Goal: Information Seeking & Learning: Learn about a topic

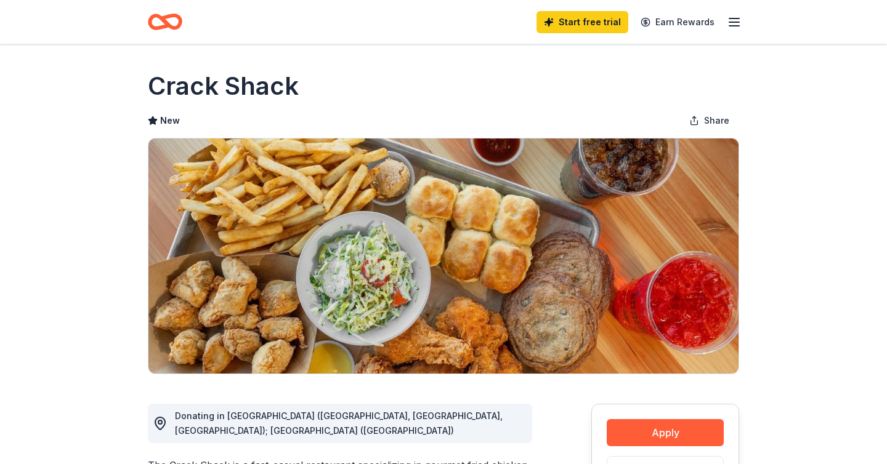
click at [730, 25] on icon "button" at bounding box center [734, 22] width 15 height 15
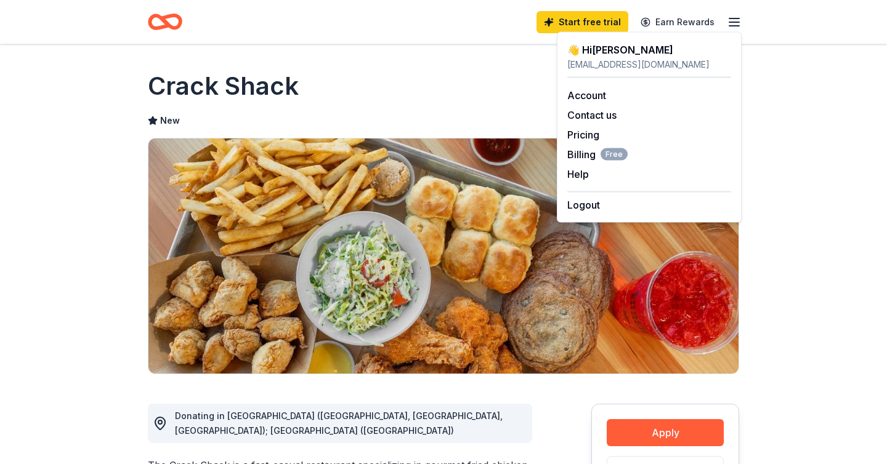
click at [171, 158] on img at bounding box center [443, 256] width 590 height 235
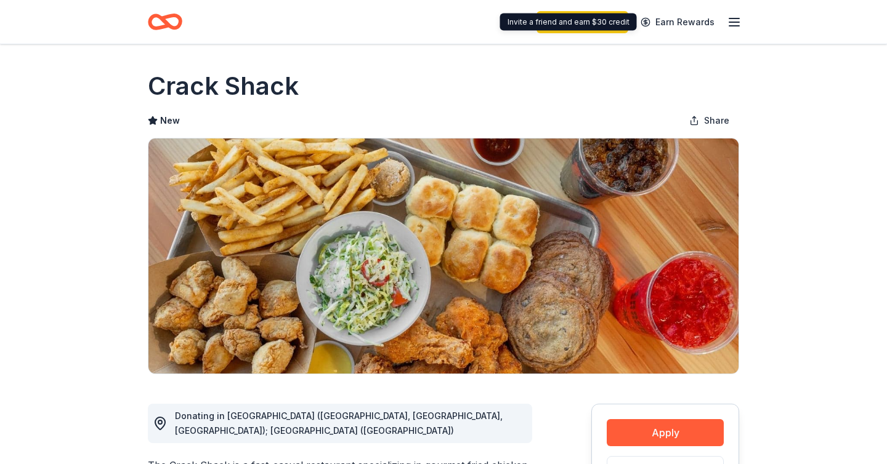
click at [731, 16] on icon "button" at bounding box center [734, 22] width 15 height 15
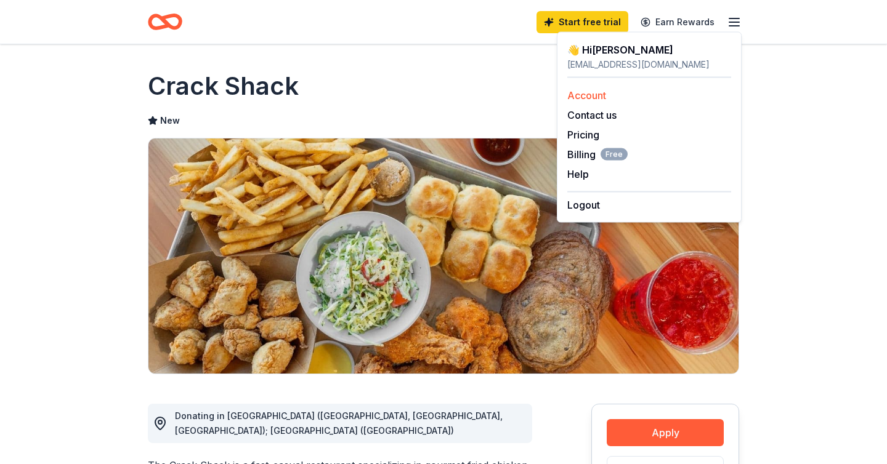
click at [597, 98] on link "Account" at bounding box center [586, 95] width 39 height 12
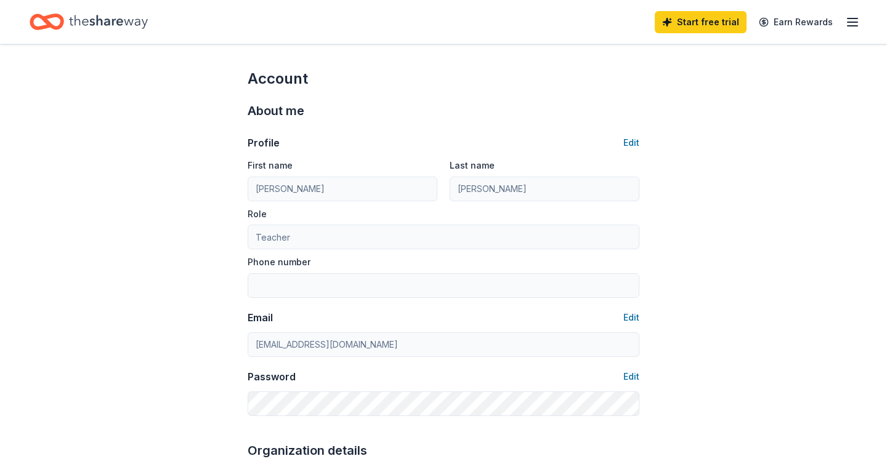
click at [849, 17] on icon "button" at bounding box center [852, 22] width 15 height 15
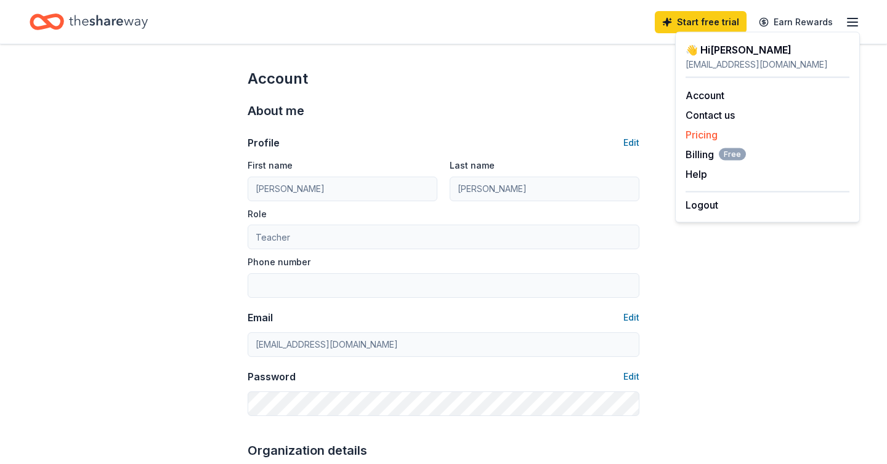
click at [705, 130] on link "Pricing" at bounding box center [701, 135] width 32 height 12
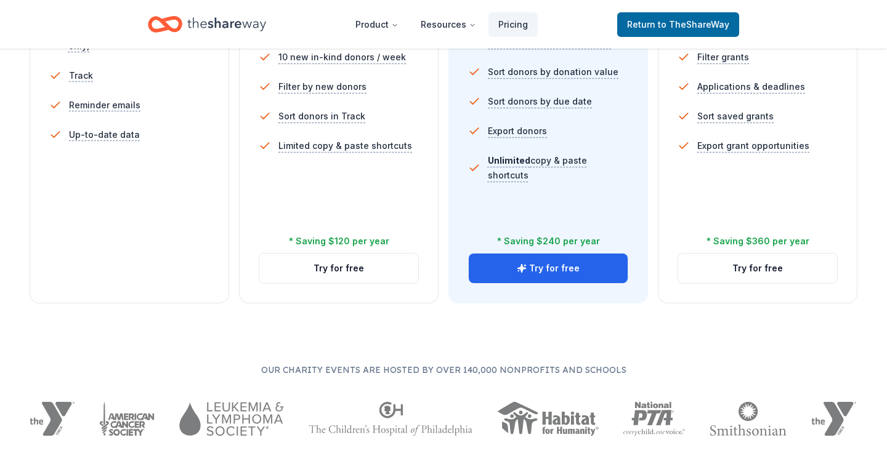
scroll to position [6, 0]
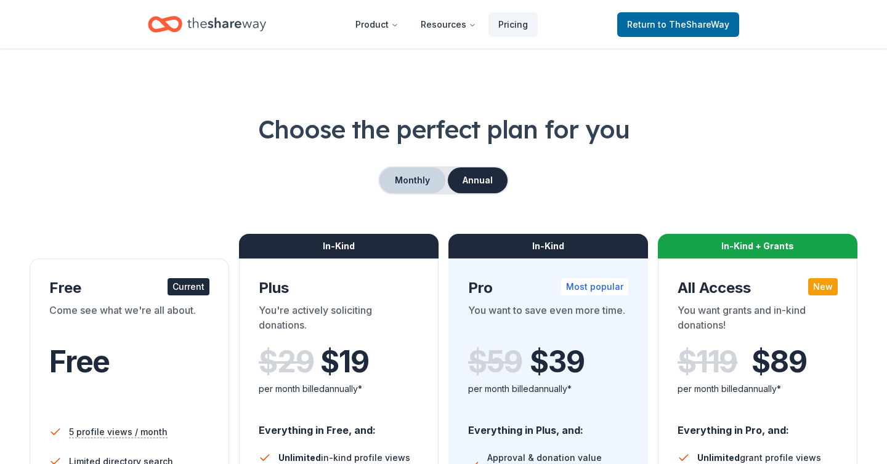
click at [401, 184] on button "Monthly" at bounding box center [412, 180] width 66 height 26
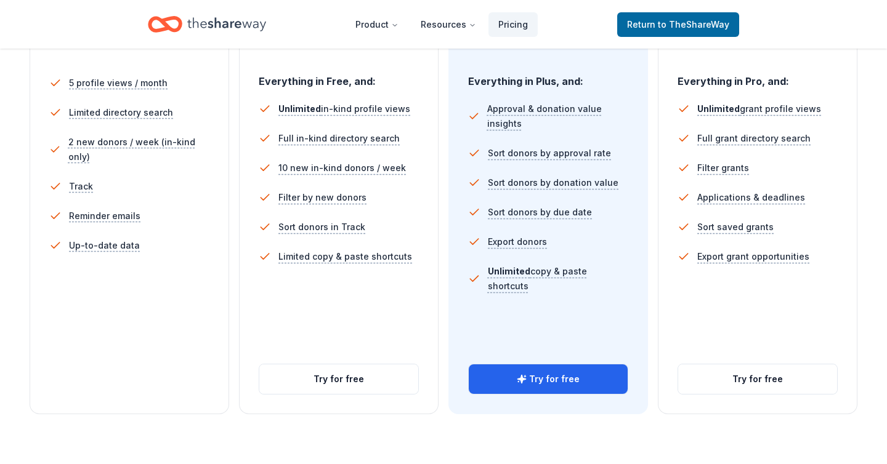
scroll to position [0, 0]
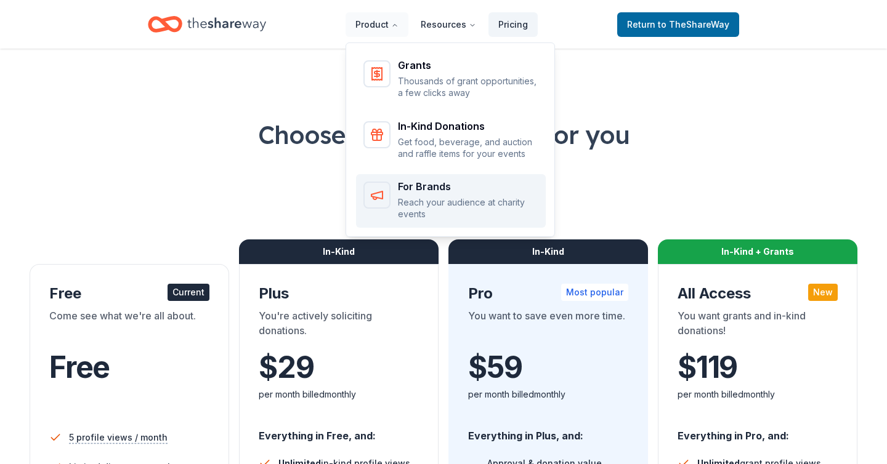
click at [422, 200] on p "Reach your audience at charity events" at bounding box center [468, 208] width 140 height 24
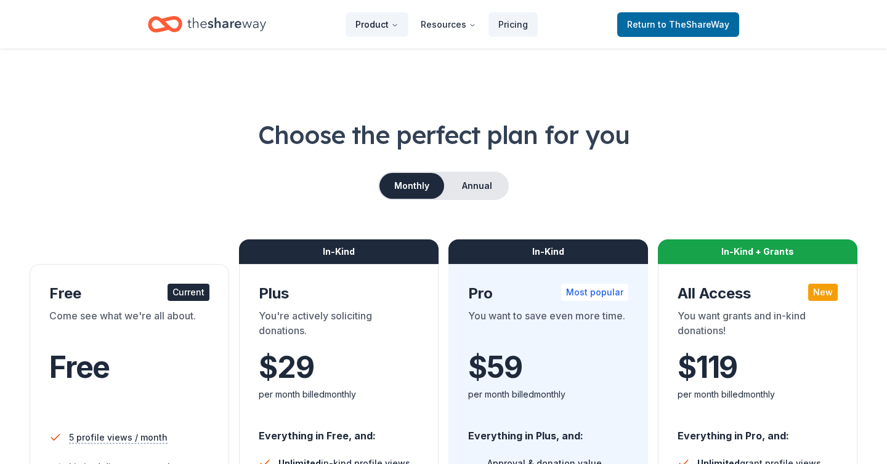
click at [383, 26] on button "Product" at bounding box center [376, 24] width 63 height 25
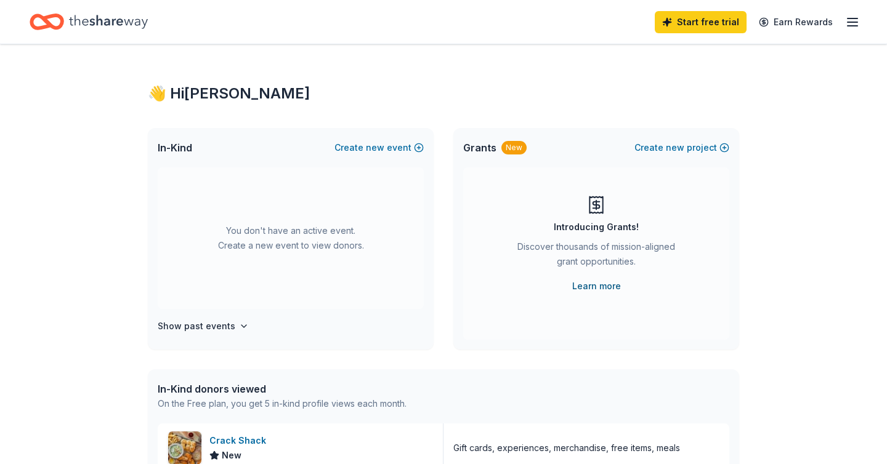
click at [590, 288] on link "Learn more" at bounding box center [596, 286] width 49 height 15
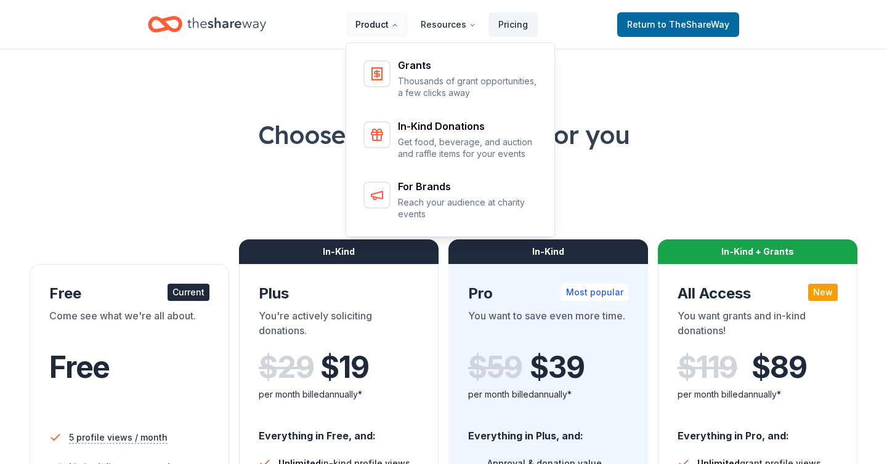
click at [379, 24] on button "Product" at bounding box center [376, 24] width 63 height 25
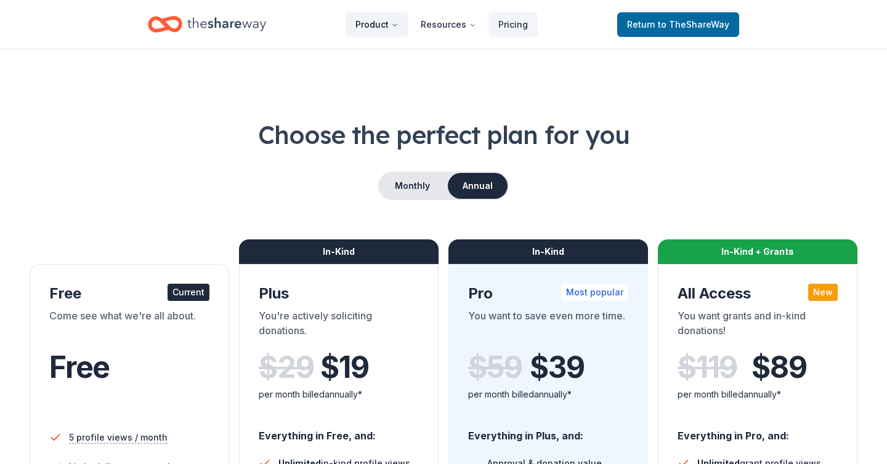
click at [379, 24] on button "Product" at bounding box center [376, 24] width 63 height 25
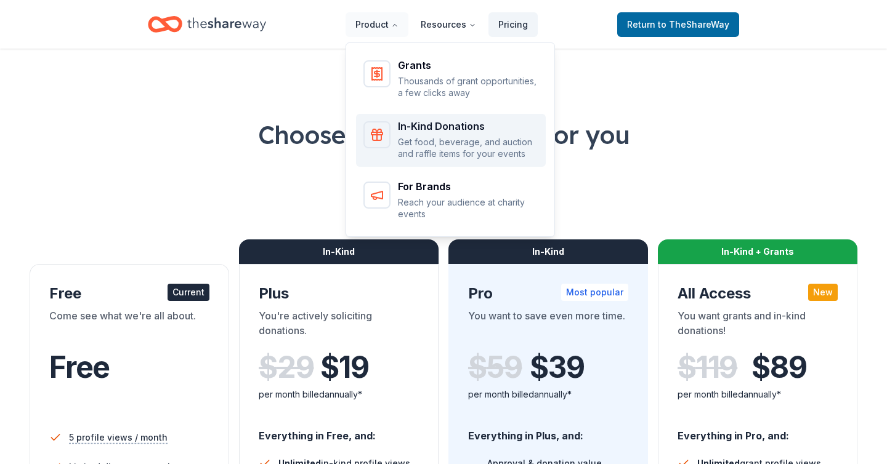
click at [416, 122] on div "In-Kind Donations" at bounding box center [468, 126] width 140 height 10
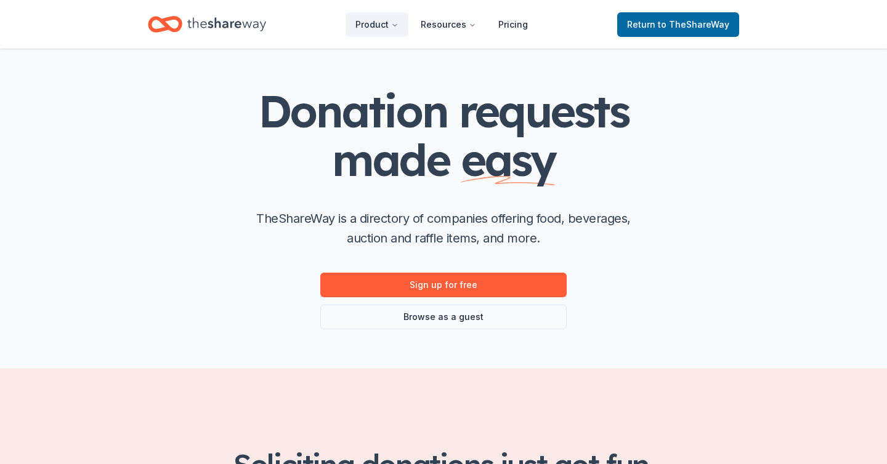
scroll to position [41, 0]
click at [388, 316] on link "Browse as a guest" at bounding box center [443, 316] width 246 height 25
click at [446, 318] on link "Browse as a guest" at bounding box center [443, 316] width 246 height 25
